Goal: Task Accomplishment & Management: Manage account settings

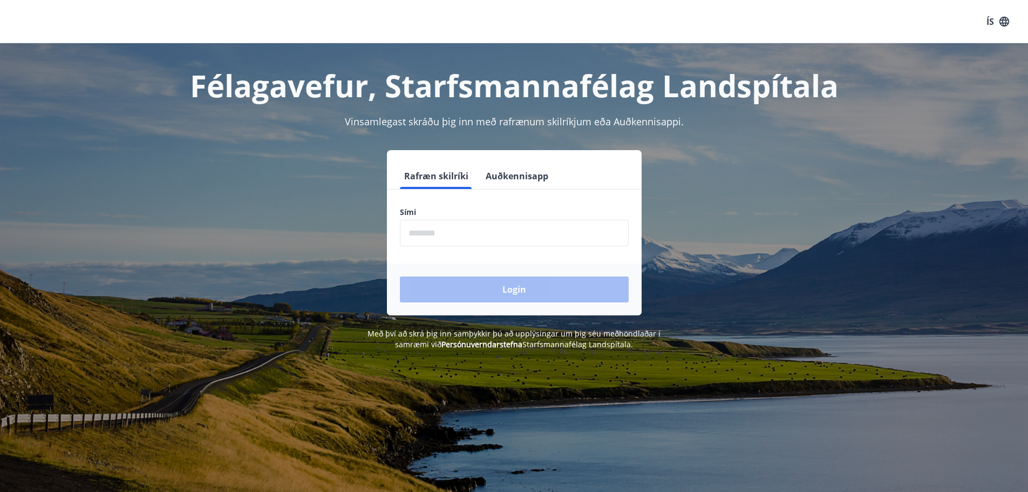
click at [520, 179] on button "Auðkennisapp" at bounding box center [517, 176] width 71 height 26
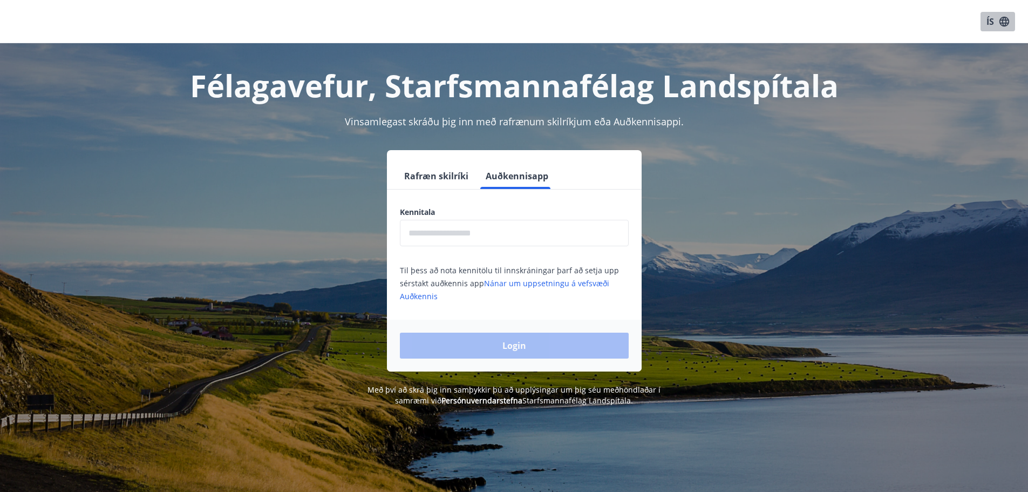
click at [992, 23] on button "ÍS" at bounding box center [998, 21] width 35 height 19
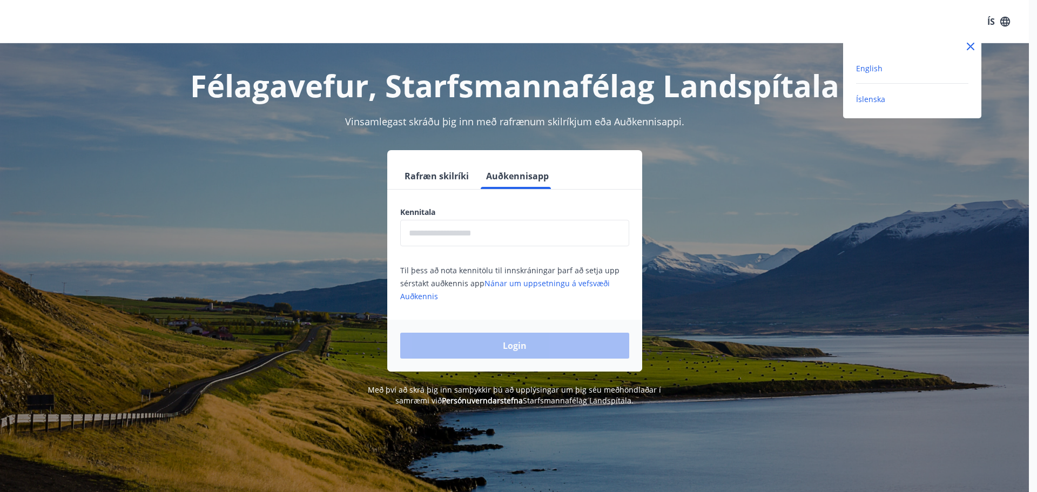
click at [876, 66] on span "English" at bounding box center [869, 68] width 26 height 10
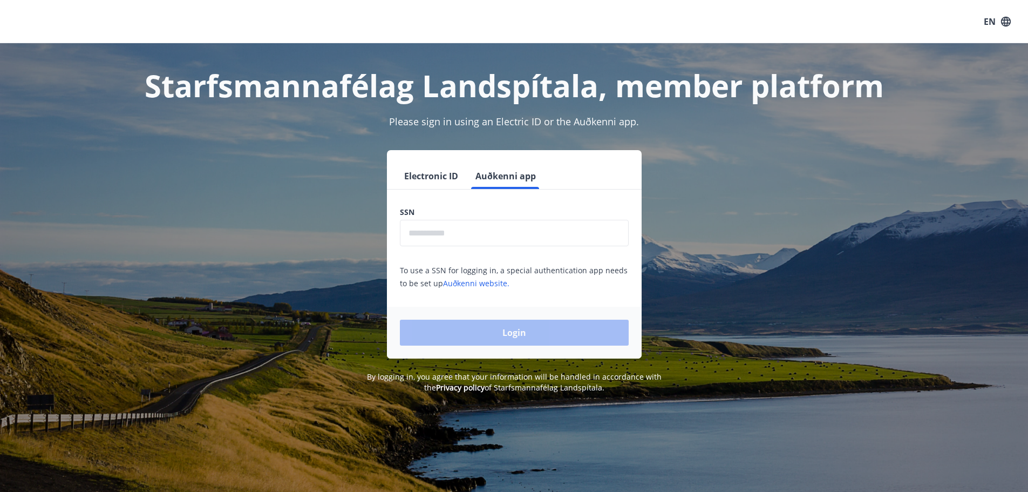
click at [477, 235] on input "text" at bounding box center [514, 233] width 229 height 26
type input "********"
click at [432, 180] on button "Electronic ID" at bounding box center [431, 176] width 63 height 26
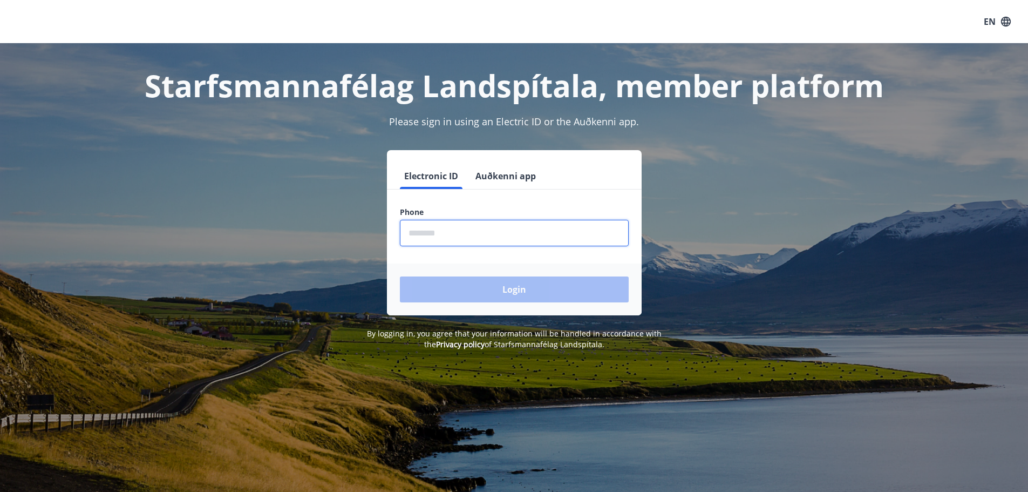
click at [424, 236] on input "phone" at bounding box center [514, 233] width 229 height 26
type input "********"
click at [493, 288] on div "Login" at bounding box center [514, 289] width 255 height 52
click at [493, 293] on div "Login" at bounding box center [514, 289] width 255 height 52
drag, startPoint x: 519, startPoint y: 296, endPoint x: 519, endPoint y: 308, distance: 11.4
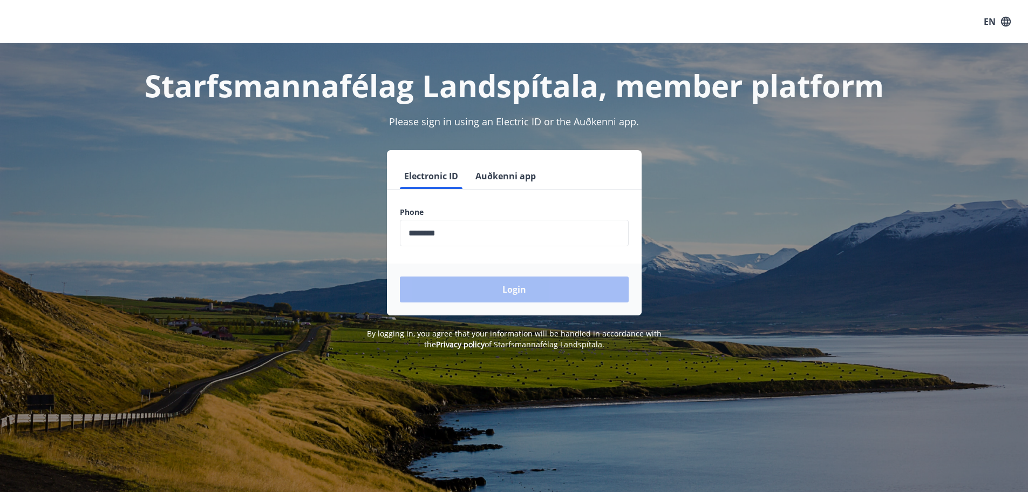
click at [519, 296] on div "Login" at bounding box center [514, 289] width 255 height 52
click at [521, 337] on span "By logging in, you agree that your information will be handled in accordance wi…" at bounding box center [514, 338] width 295 height 21
click at [474, 240] on input "phone" at bounding box center [514, 233] width 229 height 26
click at [505, 292] on div "Login" at bounding box center [514, 289] width 255 height 52
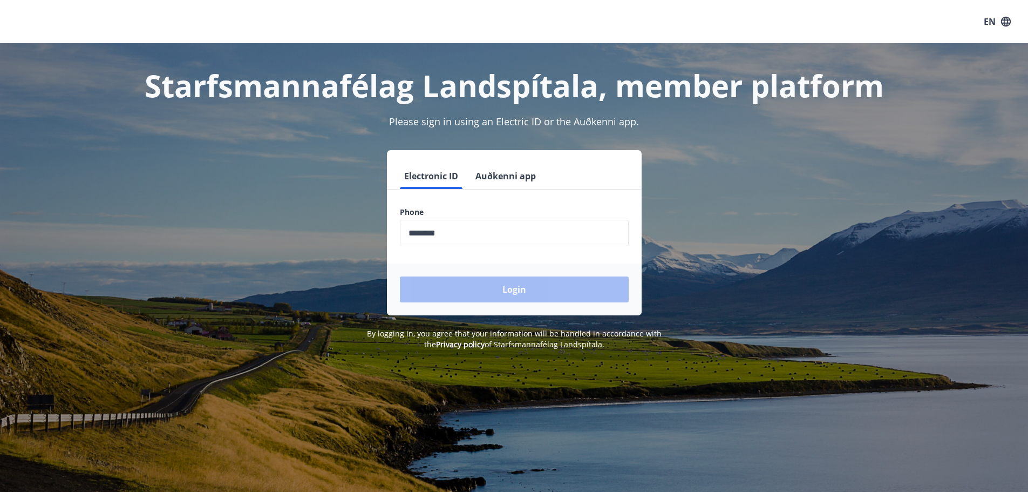
click at [994, 17] on button "EN" at bounding box center [998, 21] width 36 height 19
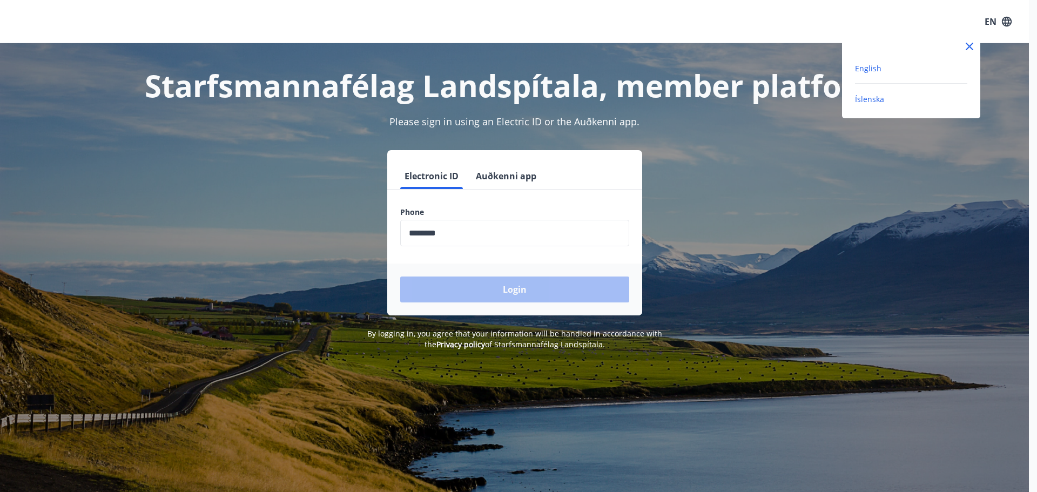
click at [872, 96] on span "Íslenska" at bounding box center [869, 99] width 29 height 10
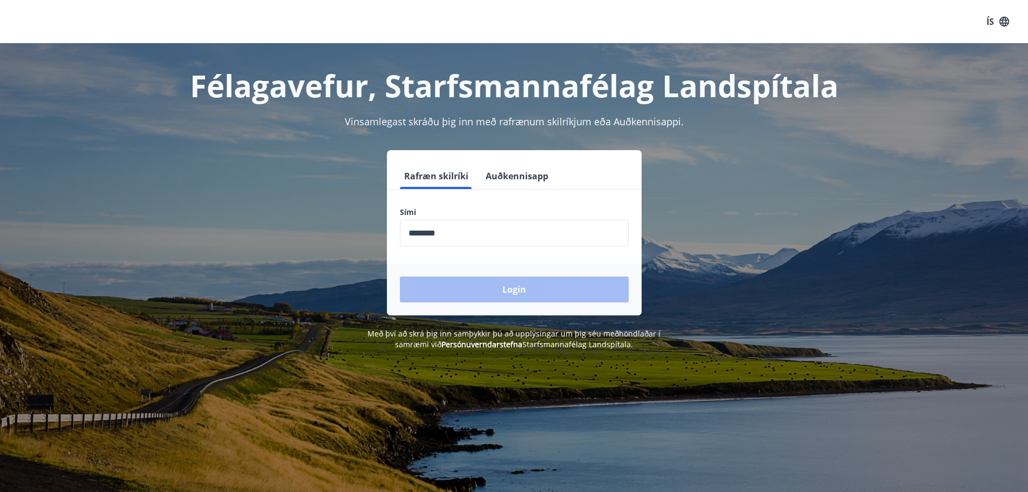
click at [504, 269] on div "Login" at bounding box center [514, 289] width 255 height 52
drag, startPoint x: 458, startPoint y: 239, endPoint x: 378, endPoint y: 236, distance: 79.9
click at [378, 236] on div "Rafræn skilríki Auðkennisapp Sími ​ Login" at bounding box center [514, 232] width 751 height 165
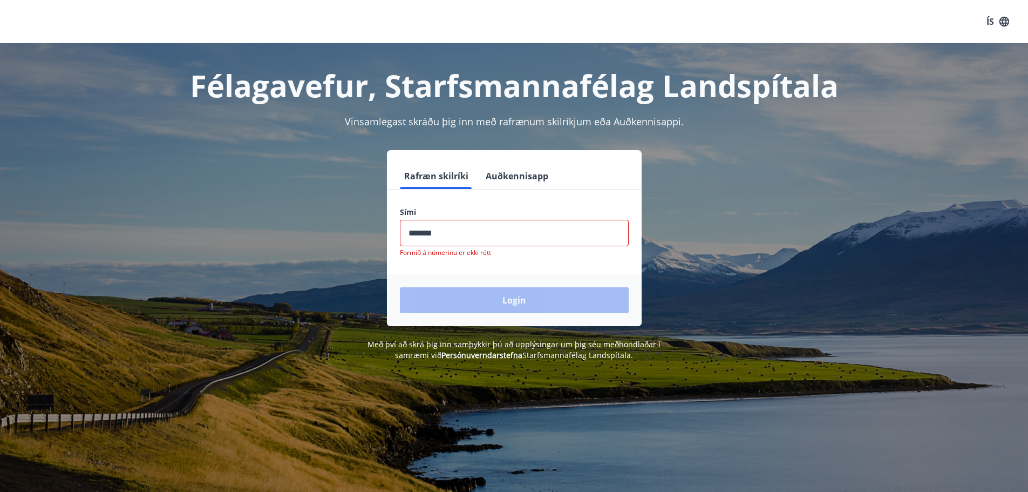
type input "********"
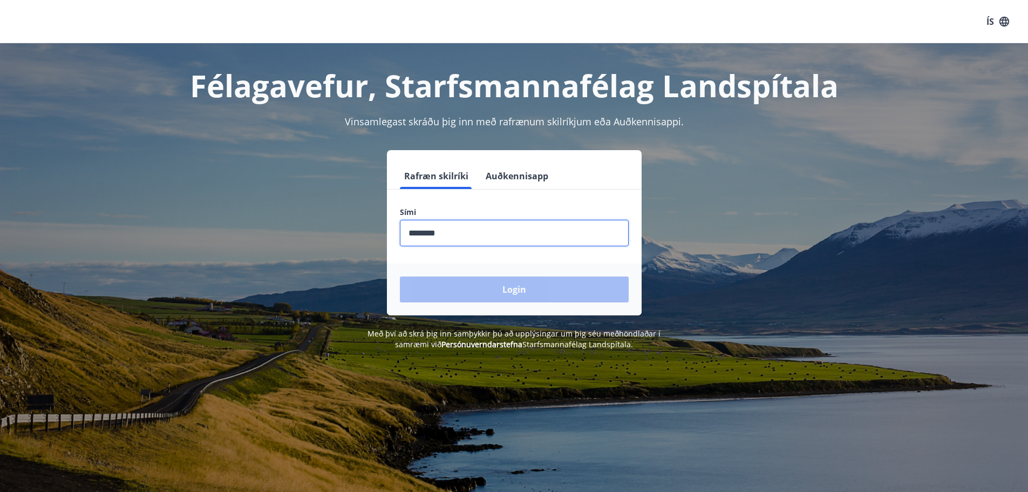
click at [523, 287] on div "Login" at bounding box center [514, 289] width 255 height 52
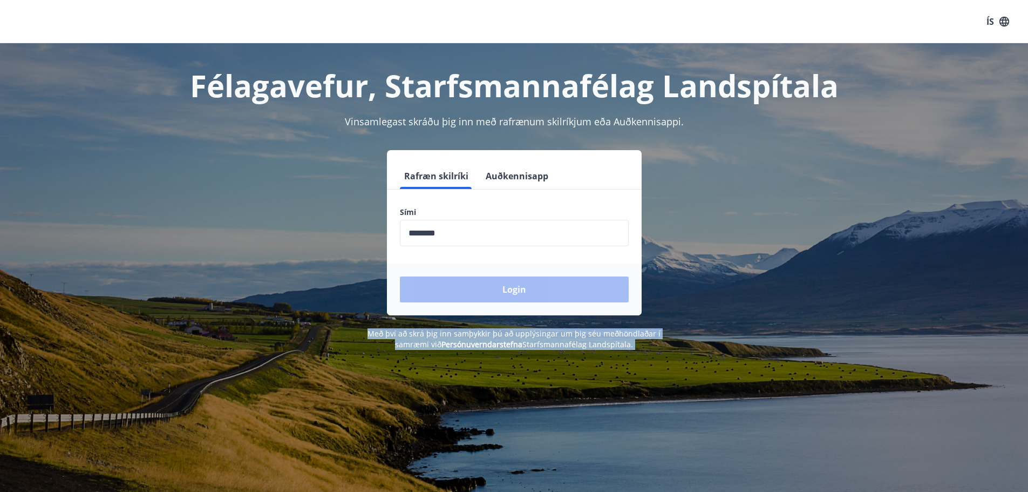
click at [523, 287] on div "Login" at bounding box center [514, 289] width 255 height 52
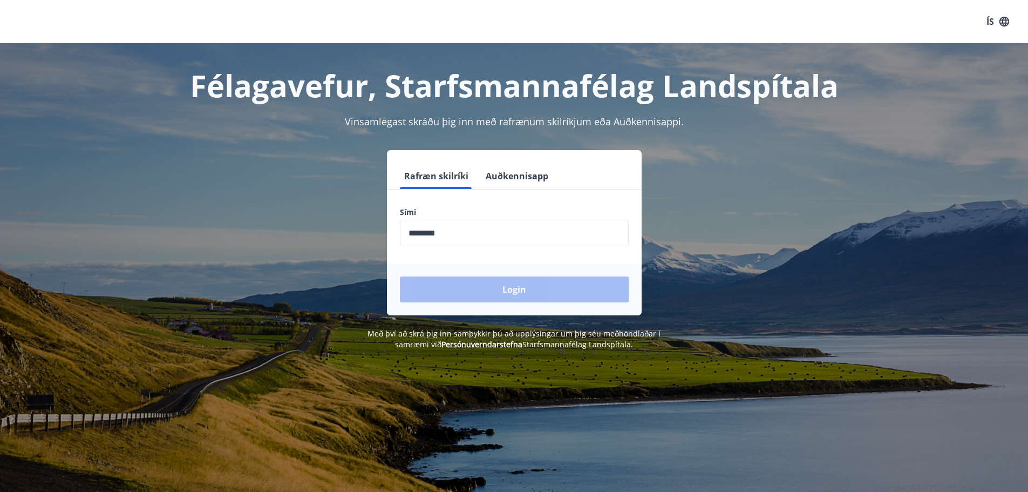
click at [496, 291] on div "Login" at bounding box center [514, 289] width 255 height 52
click at [997, 23] on button "ÍS" at bounding box center [998, 21] width 35 height 19
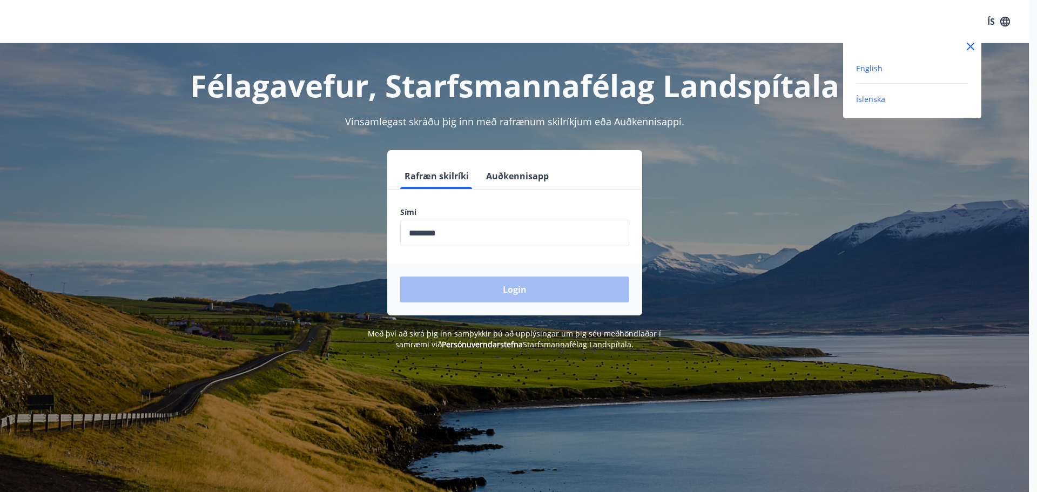
click at [868, 73] on span "English" at bounding box center [869, 68] width 26 height 10
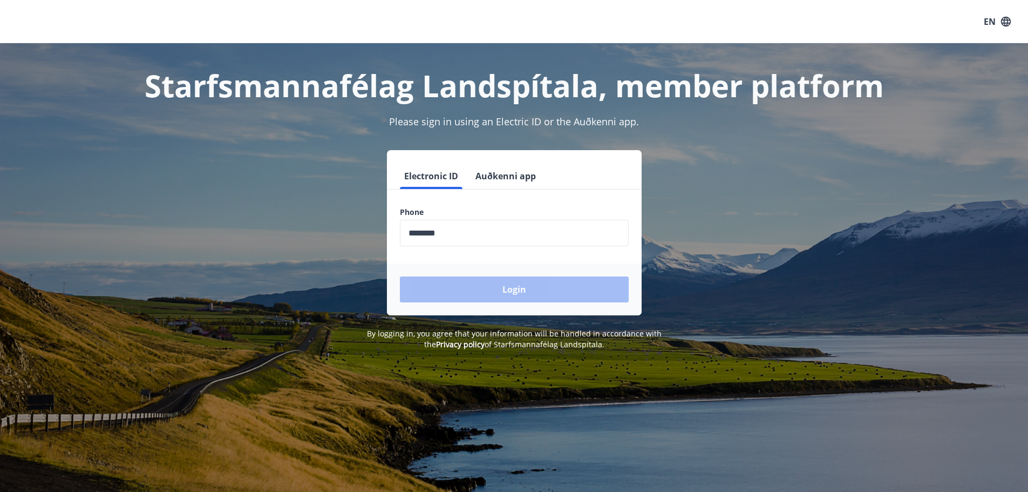
click at [468, 200] on form "Electronic ID Auðkenni app Phone ​ Login" at bounding box center [514, 239] width 255 height 152
click at [480, 306] on div "Login" at bounding box center [514, 289] width 255 height 52
click at [483, 294] on div "Login" at bounding box center [514, 289] width 255 height 52
click at [496, 180] on button "Auðkenni app" at bounding box center [505, 176] width 69 height 26
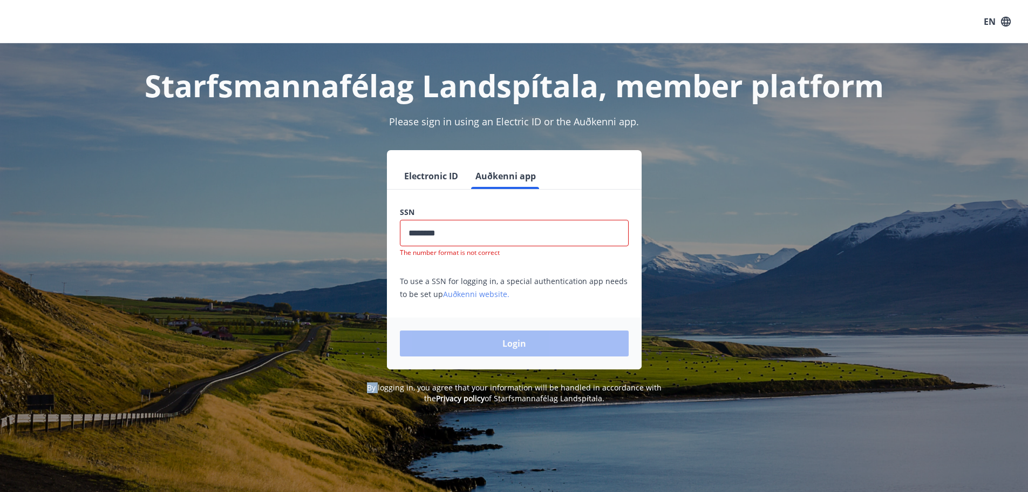
click at [459, 294] on link "Auðkenni website." at bounding box center [476, 294] width 66 height 10
